Goal: Check status: Check status

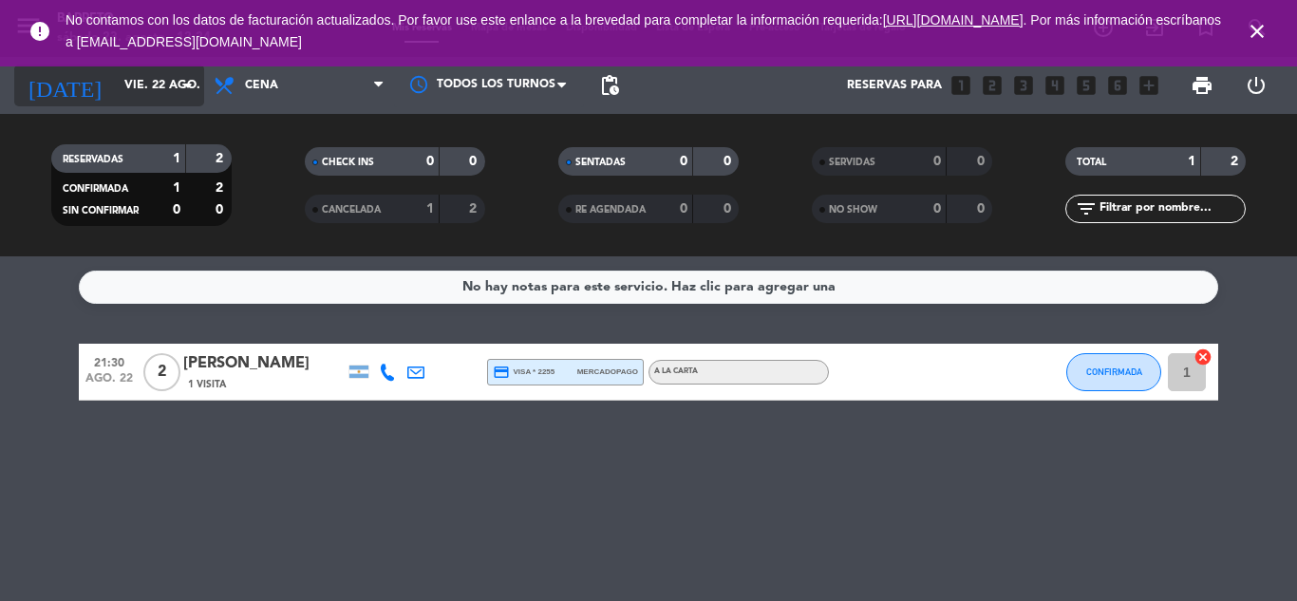
click at [140, 103] on div "[DATE] [DATE] arrow_drop_down" at bounding box center [109, 86] width 190 height 42
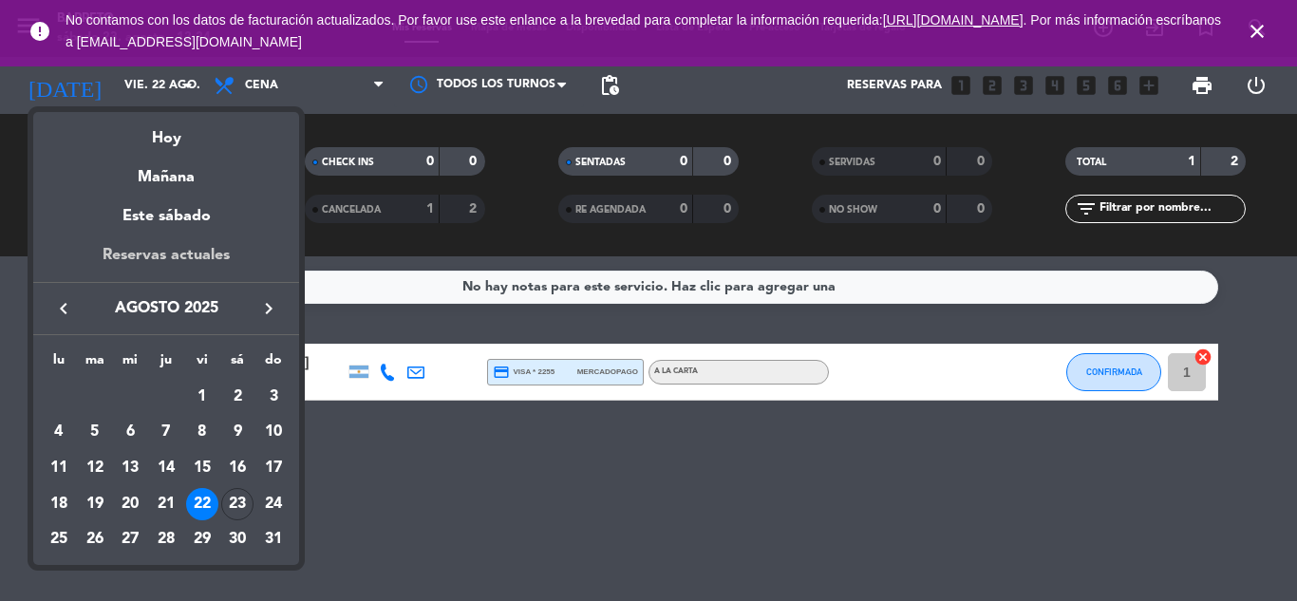
click at [202, 251] on div "Reservas actuales" at bounding box center [166, 262] width 266 height 39
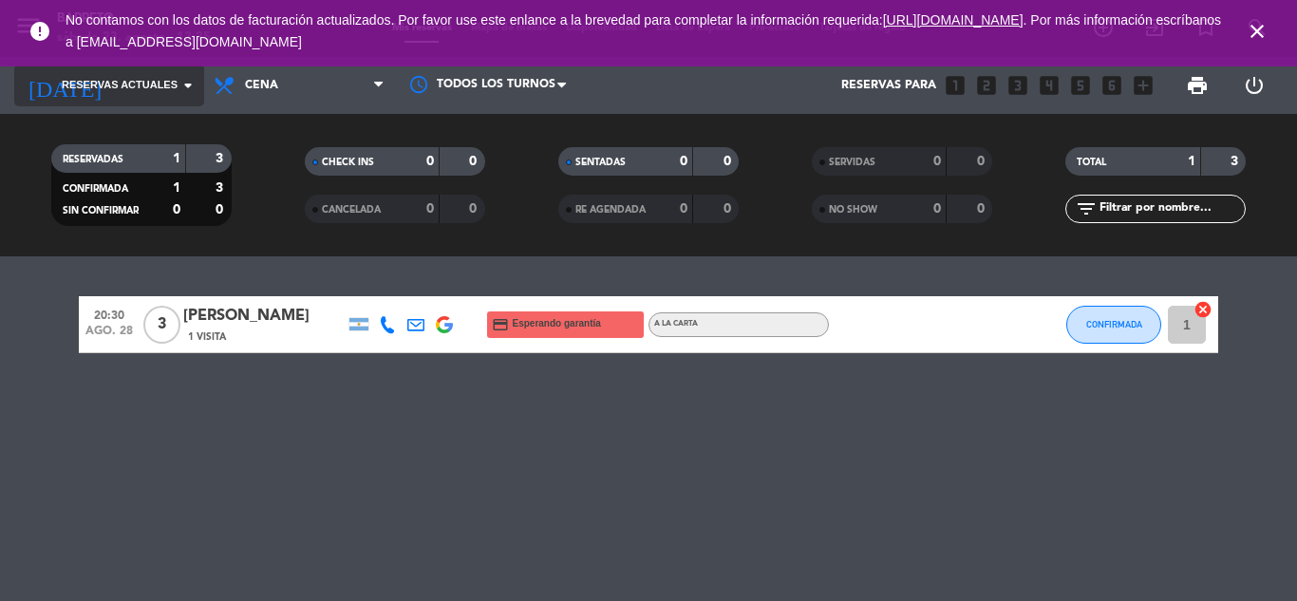
click at [143, 85] on span "Reservas actuales" at bounding box center [120, 85] width 116 height 17
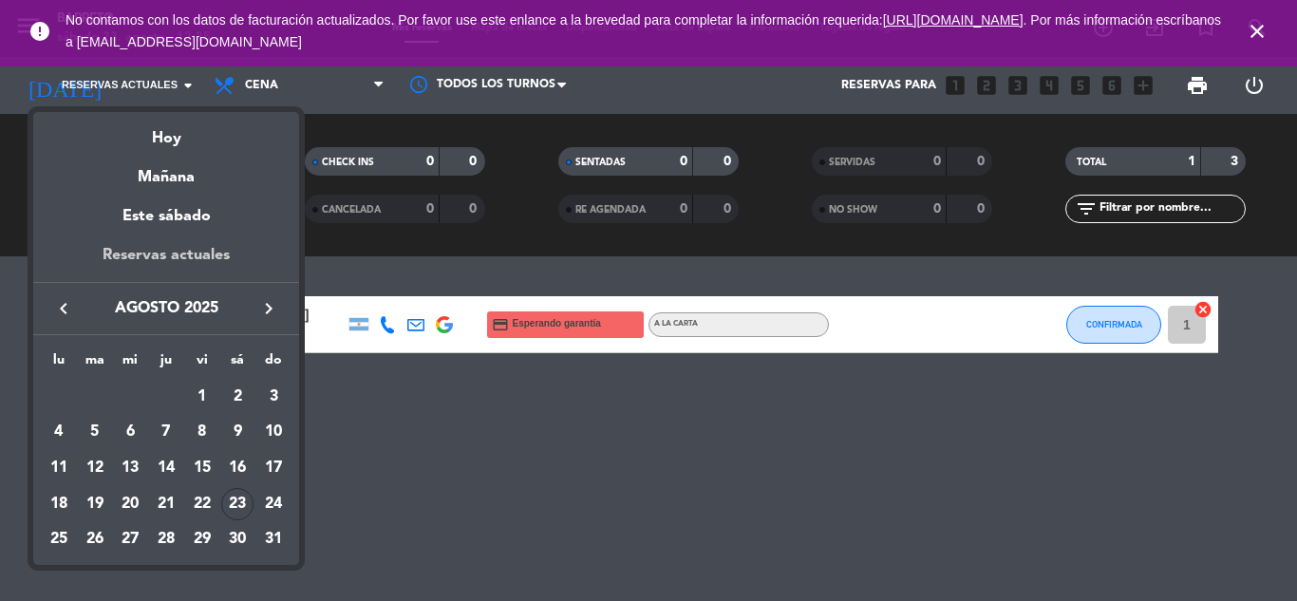
click at [196, 259] on div "Reservas actuales" at bounding box center [166, 262] width 266 height 39
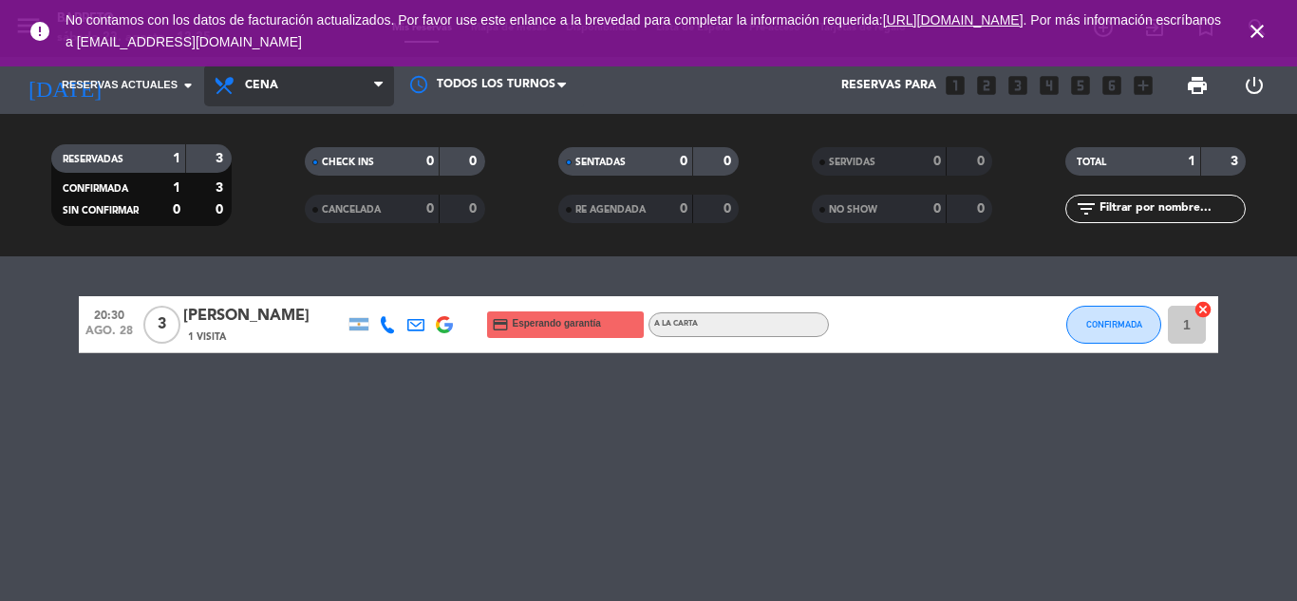
click at [318, 79] on span "Cena" at bounding box center [299, 86] width 190 height 42
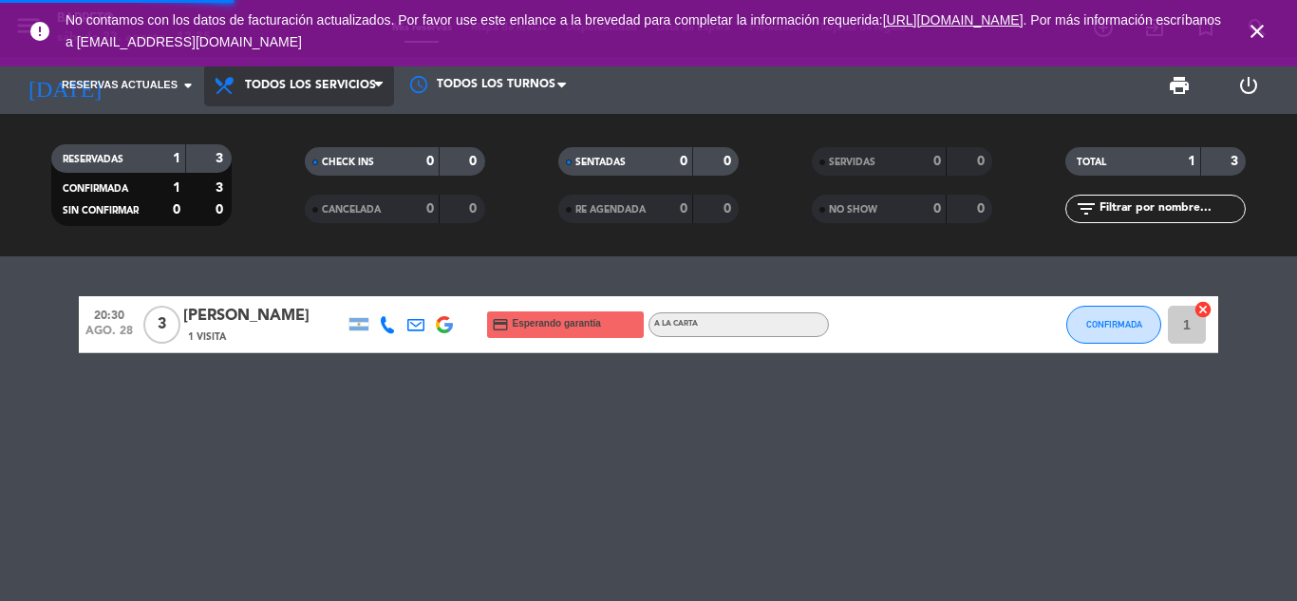
click at [364, 132] on div "menu [PERSON_NAME] [DATE] 23. agosto - 12:25 Mis reservas Mapa de mesas Disponi…" at bounding box center [648, 128] width 1297 height 256
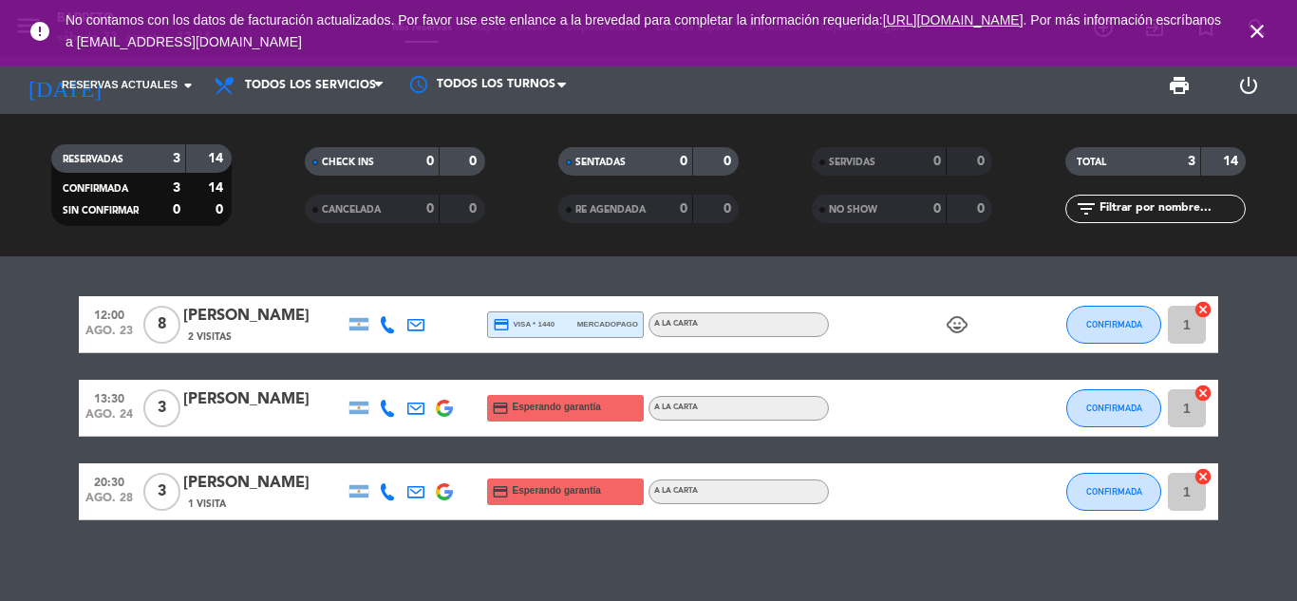
click at [647, 547] on div "12:00 [DATE] 8 [PERSON_NAME] 2 Visitas credit_card visa * 1440 mercadopago A LA…" at bounding box center [648, 428] width 1297 height 345
click at [710, 272] on div "12:00 [DATE] 8 [PERSON_NAME] 2 Visitas credit_card visa * 1440 mercadopago A LA…" at bounding box center [648, 428] width 1297 height 345
